Goal: Feedback & Contribution: Submit feedback/report problem

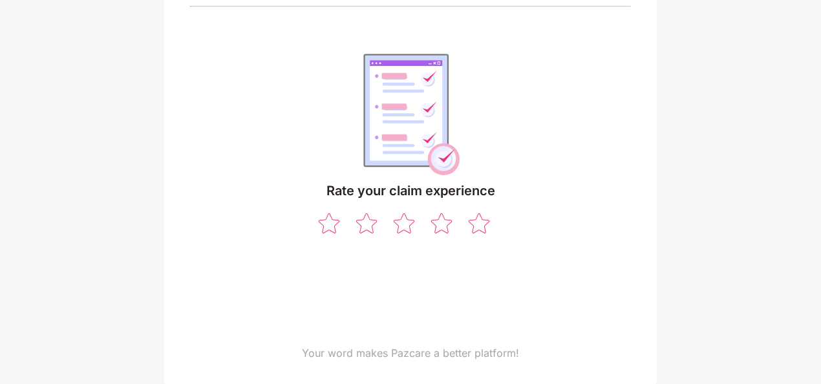
scroll to position [109, 0]
click at [468, 227] on img at bounding box center [479, 221] width 25 height 23
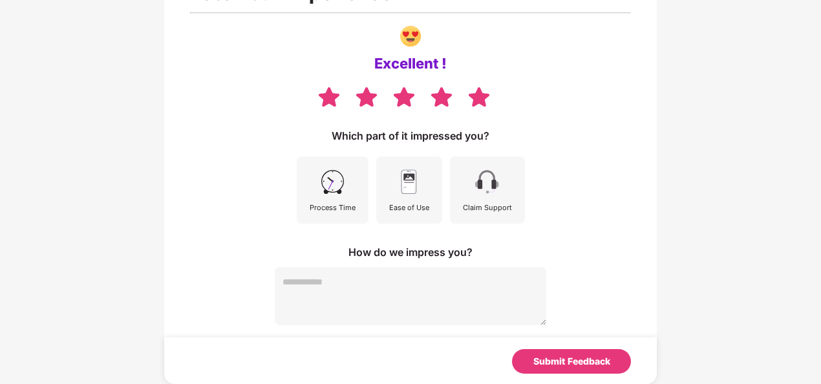
scroll to position [100, 0]
click at [572, 367] on div "Submit Feedback" at bounding box center [571, 362] width 77 height 14
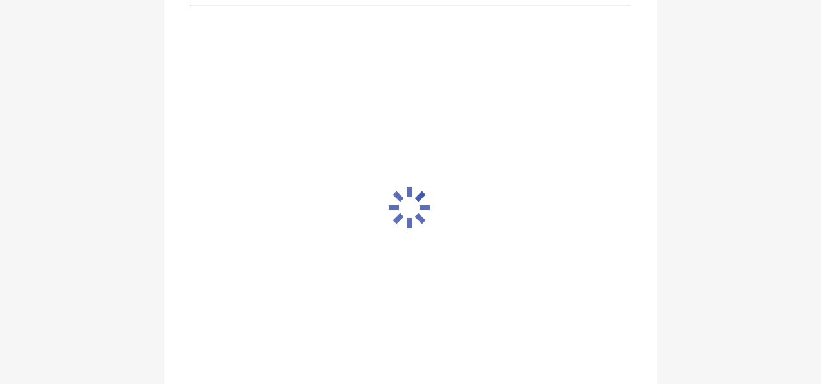
scroll to position [95, 0]
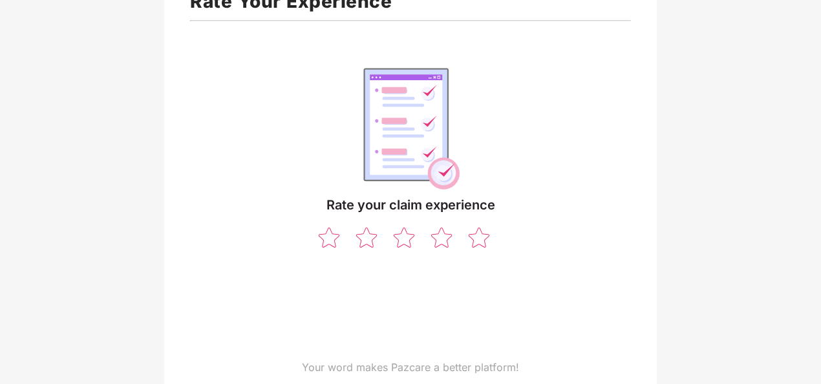
scroll to position [109, 0]
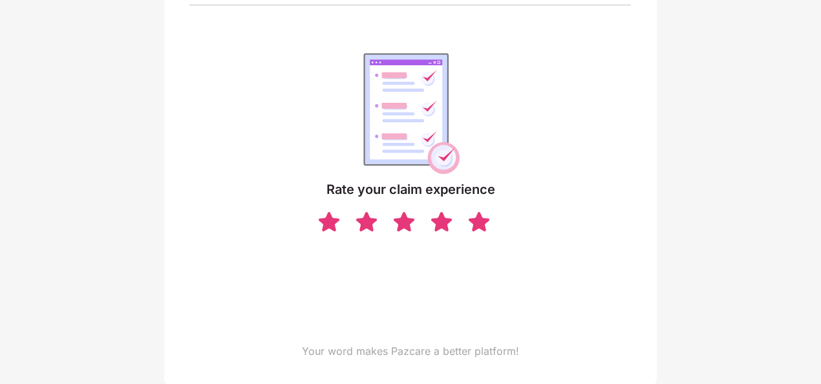
click at [481, 219] on img at bounding box center [479, 221] width 25 height 23
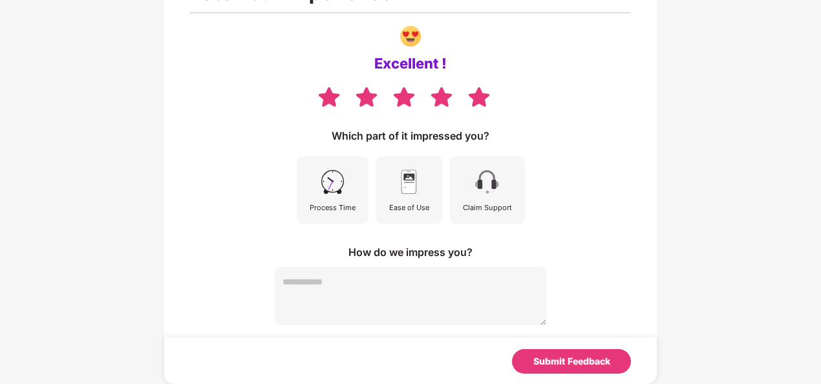
scroll to position [100, 0]
click at [555, 362] on div "Submit Feedback" at bounding box center [571, 362] width 77 height 14
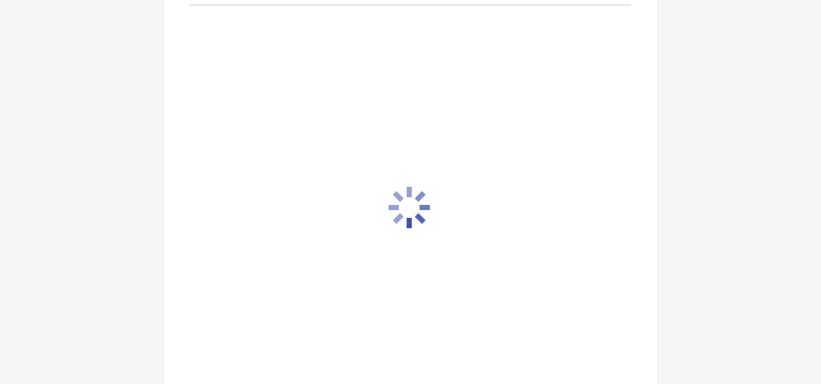
scroll to position [95, 0]
